Goal: Information Seeking & Learning: Find specific fact

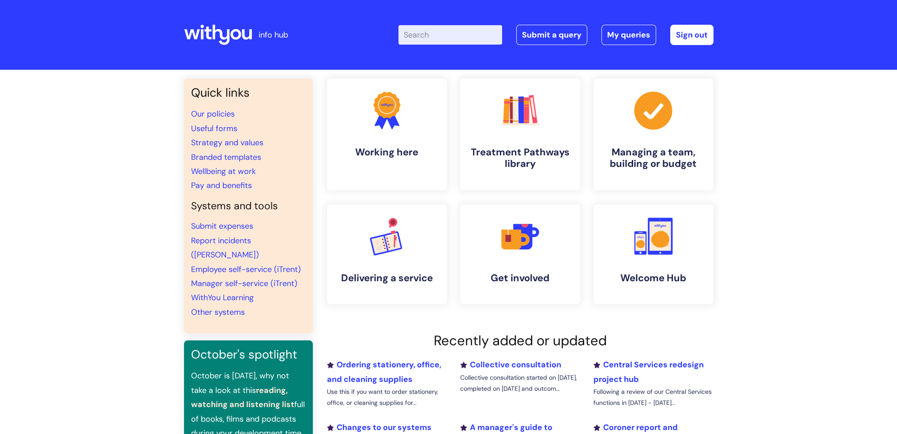
click at [440, 38] on input "Enter your search term here..." at bounding box center [451, 34] width 104 height 19
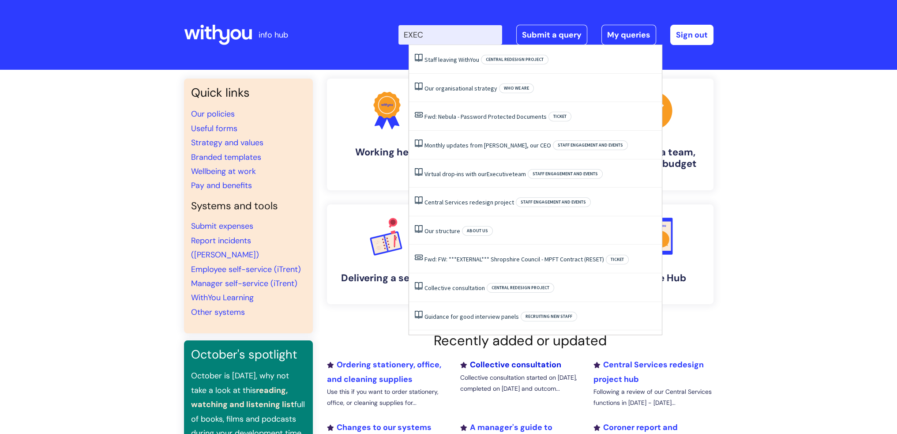
type input "EXEC"
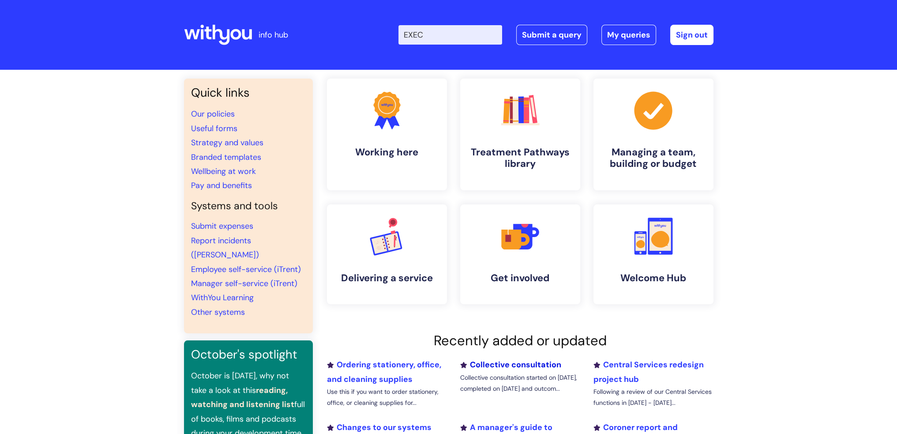
click at [539, 366] on link "Collective consultation" at bounding box center [510, 364] width 101 height 11
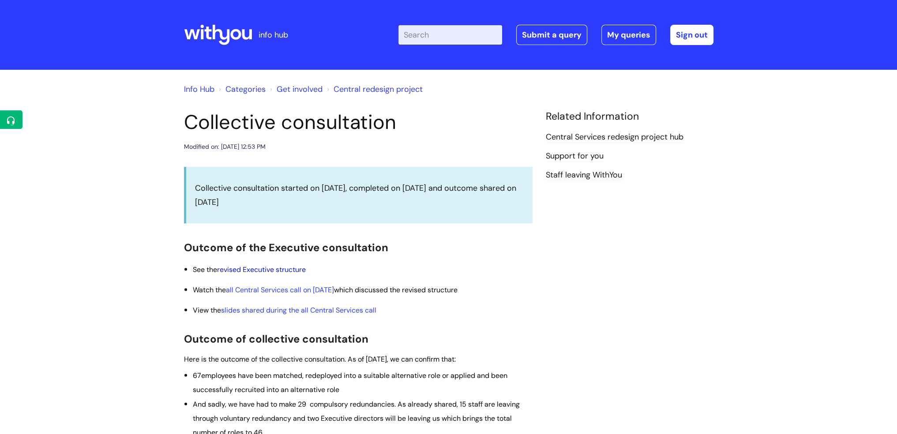
click at [268, 269] on link "revised Executive structure" at bounding box center [261, 269] width 89 height 9
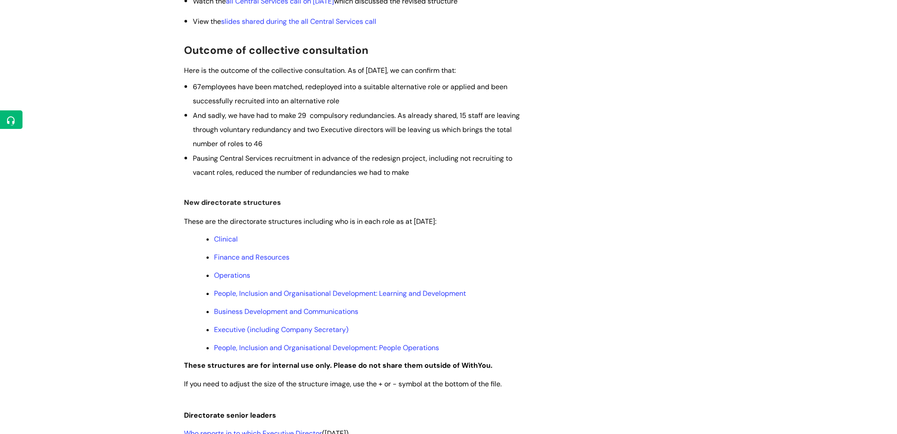
scroll to position [309, 0]
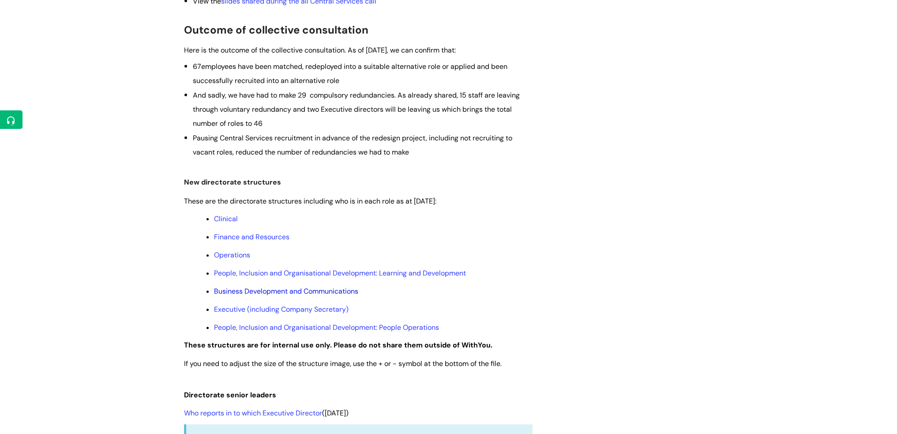
click at [328, 294] on link "Business Development and Communications" at bounding box center [286, 290] width 144 height 9
